Goal: Task Accomplishment & Management: Manage account settings

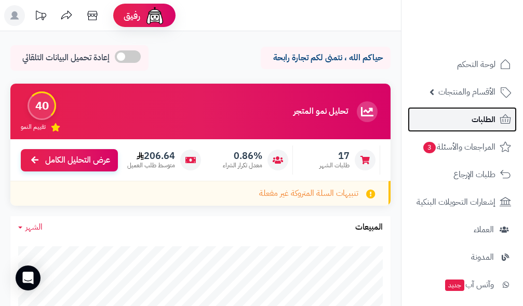
click at [477, 123] on span "الطلبات" at bounding box center [483, 119] width 24 height 15
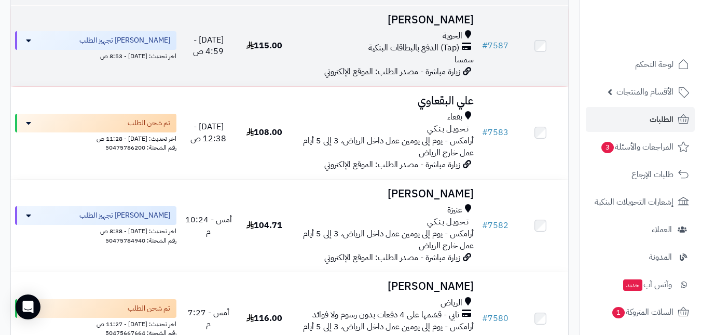
scroll to position [156, 0]
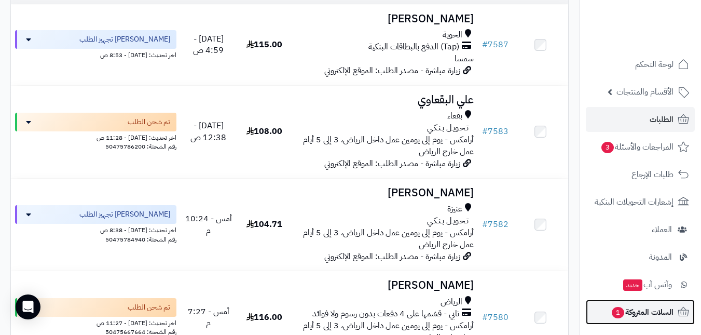
click at [611, 305] on span "السلات المتروكة 1" at bounding box center [642, 312] width 63 height 15
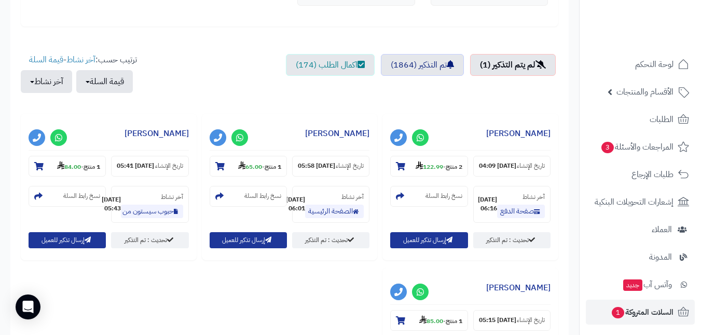
scroll to position [467, 0]
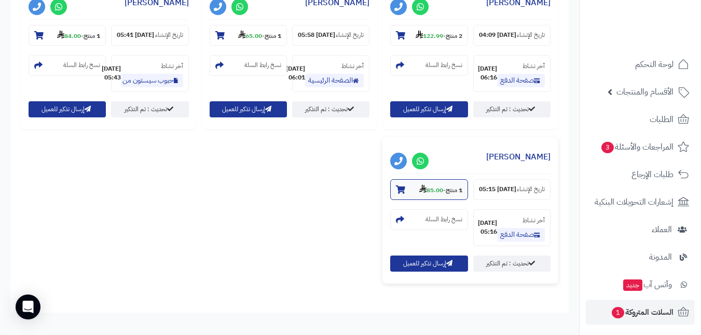
click at [443, 195] on small "1 منتج - 85.00" at bounding box center [440, 189] width 43 height 10
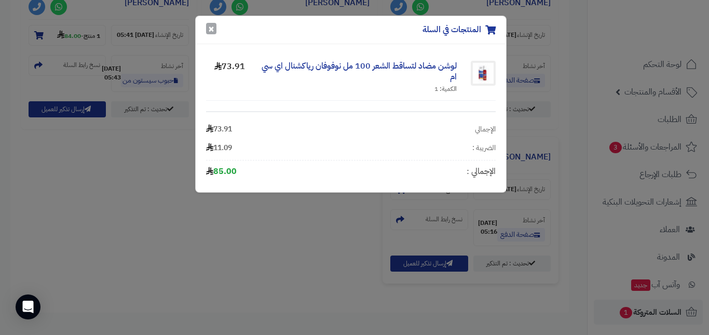
click at [207, 31] on button "×" at bounding box center [211, 28] width 10 height 11
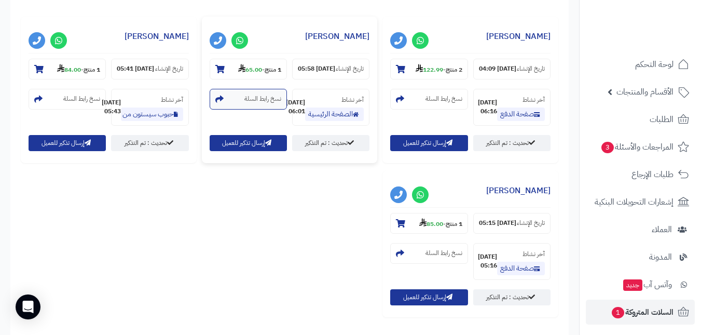
scroll to position [415, 0]
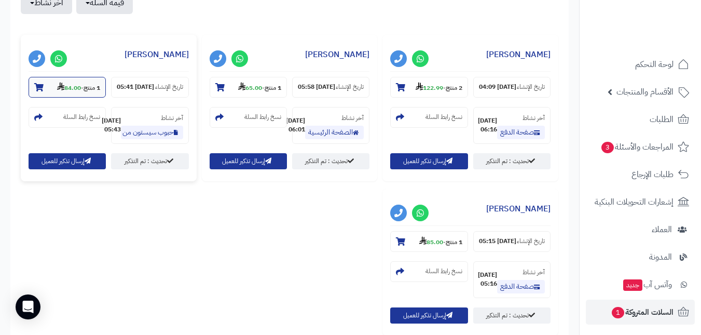
click at [71, 88] on strong "84.00" at bounding box center [69, 87] width 24 height 9
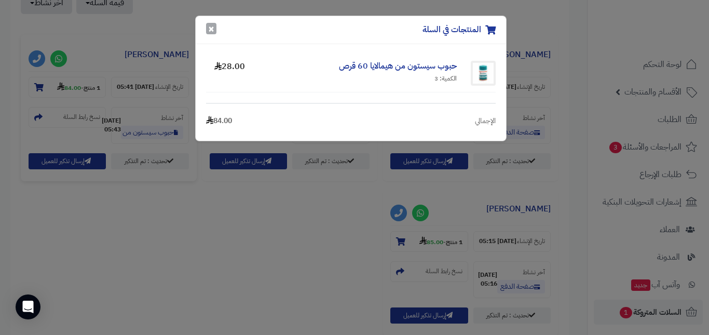
click at [209, 28] on button "×" at bounding box center [211, 28] width 10 height 11
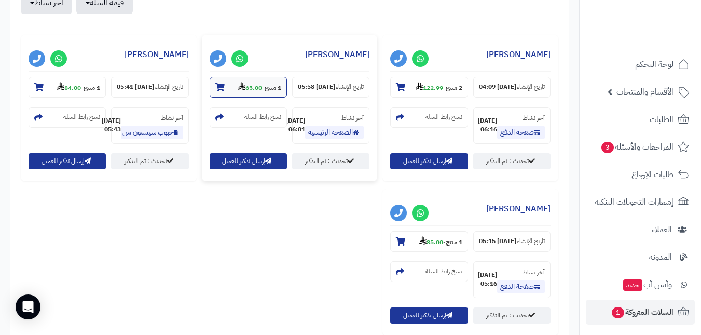
click at [243, 84] on strong "65.00" at bounding box center [250, 87] width 24 height 9
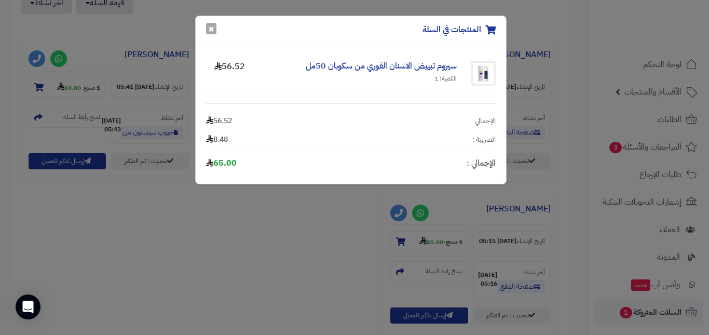
click at [213, 30] on button "×" at bounding box center [211, 28] width 10 height 11
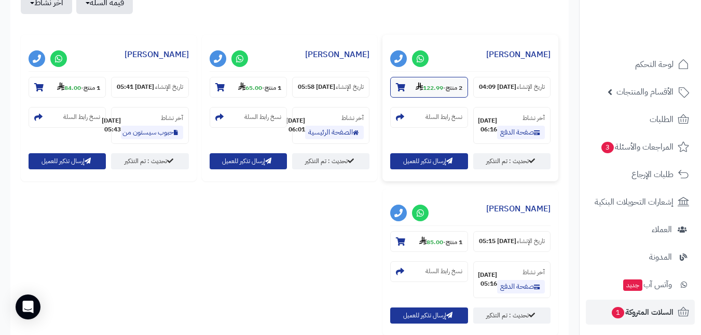
click at [445, 91] on small "2 منتج - 122.99" at bounding box center [439, 87] width 47 height 10
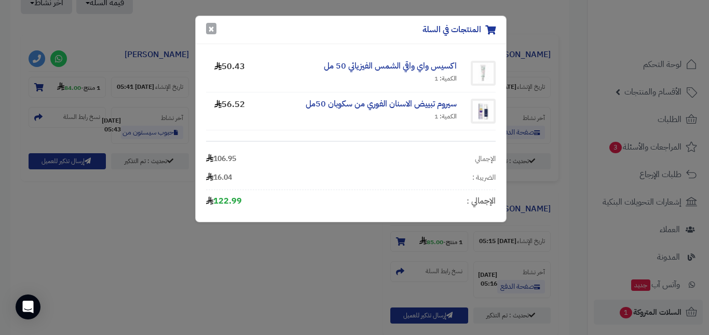
click at [213, 31] on button "×" at bounding box center [211, 28] width 10 height 11
